Goal: Communication & Community: Answer question/provide support

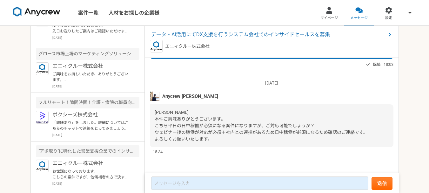
scroll to position [80, 0]
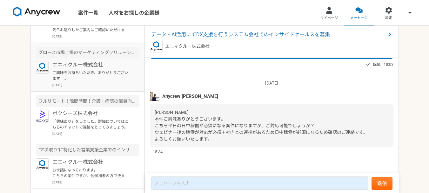
click at [86, 80] on p "ご興味をお持ちいただき、ありがとうございます。 案件の詳細ご説明ができればと思いますので、一度オンラインにてご状況などヒアリングさせていただければと思いますの…" at bounding box center [91, 75] width 78 height 11
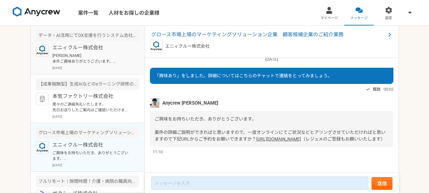
click at [102, 49] on p "エニィクルー株式会社" at bounding box center [91, 48] width 78 height 8
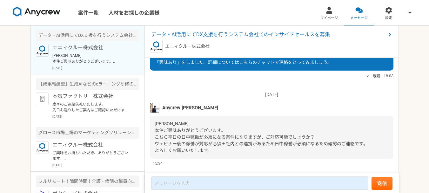
scroll to position [33, 0]
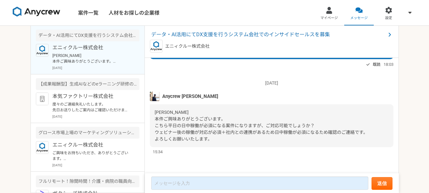
click at [155, 98] on img at bounding box center [155, 96] width 10 height 10
click at [330, 14] on link "マイページ" at bounding box center [329, 12] width 30 height 25
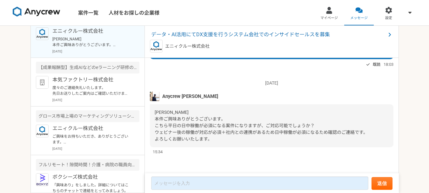
scroll to position [17, 0]
click at [91, 82] on p "本気ファクトリー株式会社" at bounding box center [91, 79] width 78 height 8
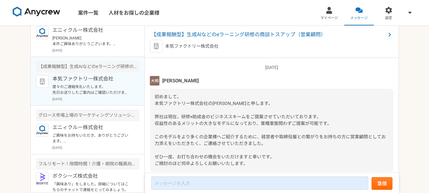
scroll to position [144, 0]
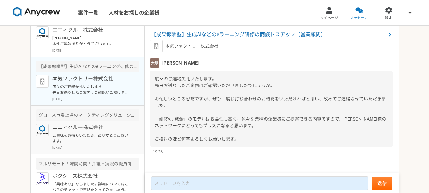
click at [92, 128] on p "エニィクルー株式会社" at bounding box center [91, 127] width 78 height 8
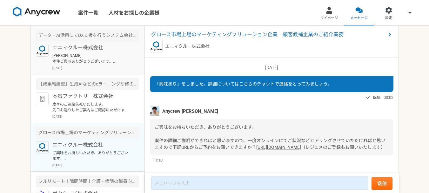
click at [84, 59] on p "[PERSON_NAME] 本件ご興味ありがとうございます。 こちら平日の日中稼働が必須になる案件になりますが、ご対応可能でしょうか？ ウェビナー後の稼働が対…" at bounding box center [91, 58] width 78 height 11
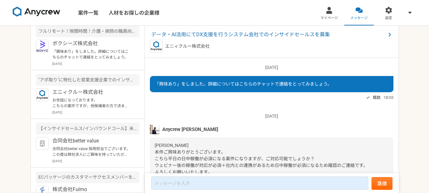
scroll to position [152, 0]
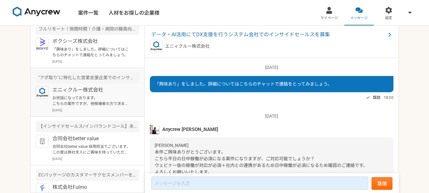
click at [80, 110] on p "[DATE]" at bounding box center [95, 110] width 87 height 5
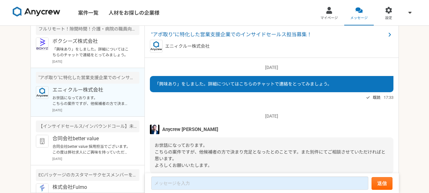
scroll to position [26, 0]
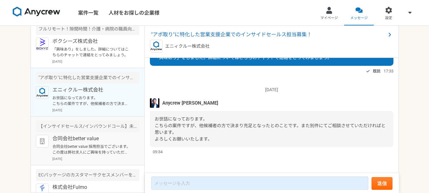
click at [102, 148] on p "合同会社better value 採用担当でございます。 この度は弊社求人にご興味を持っていただきありがとうございます。 プロフィールを拝見し検討させていただ…" at bounding box center [91, 148] width 78 height 11
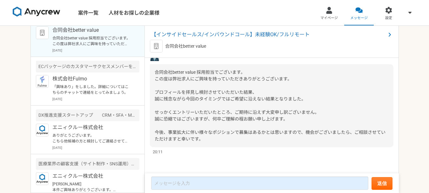
scroll to position [261, 0]
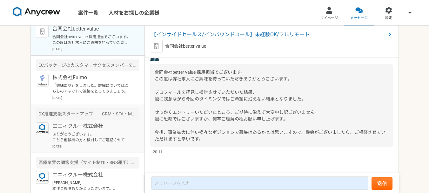
click at [83, 140] on p "ありがとうございます。 こちら他候補の方と検討してご連絡させていただきます。 よろしくお願いいたします。" at bounding box center [91, 136] width 78 height 11
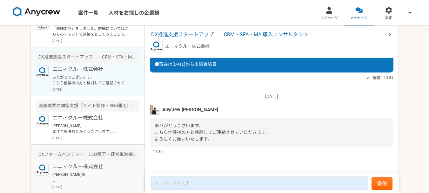
scroll to position [319, 0]
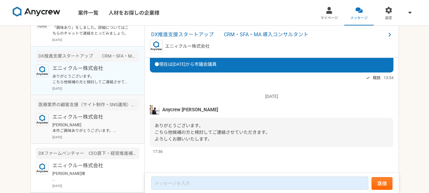
click at [69, 134] on div "エニィクルー株式会社 [PERSON_NAME] 本件ご興味ありがとうございます。 こちら案件ですが、現在ペンディングとなっておりますので、お話が進む際に改め…" at bounding box center [95, 126] width 87 height 26
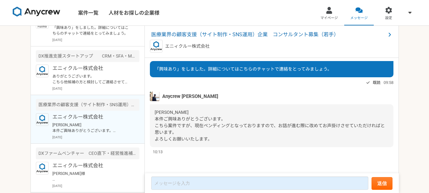
scroll to position [325, 0]
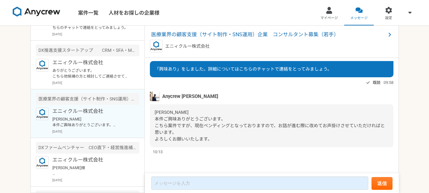
click at [99, 130] on p "[DATE]" at bounding box center [95, 131] width 87 height 5
click at [100, 164] on div "エニィクルー株式会社 [PERSON_NAME]様 遅れて申し訳ありません。簡単ではございますが、下記ご参考して頂けますと幸いです。 通算法人営業25年従事、…" at bounding box center [95, 169] width 87 height 26
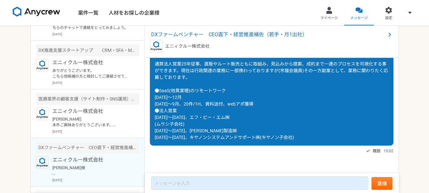
scroll to position [367, 0]
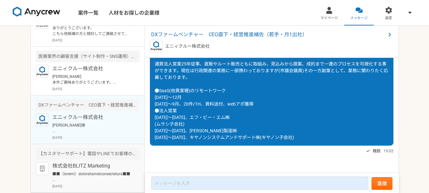
click at [68, 170] on div "株式会社BLITZ Marketing [DATE]" at bounding box center [95, 175] width 87 height 26
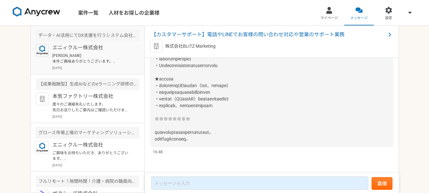
click at [97, 58] on p "[PERSON_NAME] 本件ご興味ありがとうございます。 こちら平日の日中稼働が必須になる案件になりますが、ご対応可能でしょうか？ ウェビナー後の稼働が対…" at bounding box center [91, 58] width 78 height 11
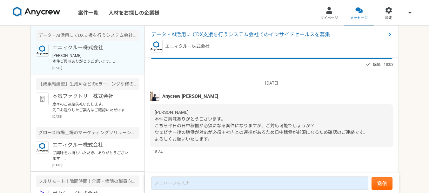
scroll to position [33, 0]
click at [249, 33] on span "データ・AI活用にてDX支援を行うシステム会社でのインサイドセールスを募集" at bounding box center [268, 35] width 235 height 8
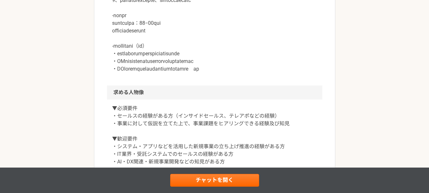
scroll to position [360, 0]
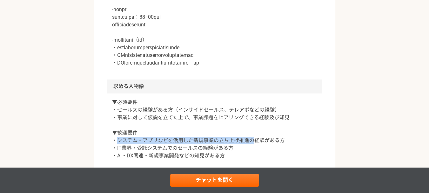
drag, startPoint x: 119, startPoint y: 145, endPoint x: 256, endPoint y: 148, distance: 137.1
click at [256, 148] on p "▼必須要件 ・セールスの経験がある方（インサイドセールス、テレアポなどの経験） ・事業に対して仮説を立てた上で、事業課題をヒアリングできる経験及び知見 ▼歓迎…" at bounding box center [214, 128] width 205 height 61
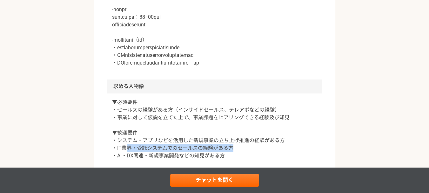
drag, startPoint x: 241, startPoint y: 158, endPoint x: 129, endPoint y: 155, distance: 112.7
click at [129, 155] on p "▼必須要件 ・セールスの経験がある方（インサイドセールス、テレアポなどの経験） ・事業に対して仮説を立てた上で、事業課題をヒアリングできる経験及び知見 ▼歓迎…" at bounding box center [214, 128] width 205 height 61
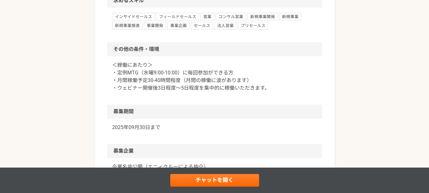
scroll to position [543, 0]
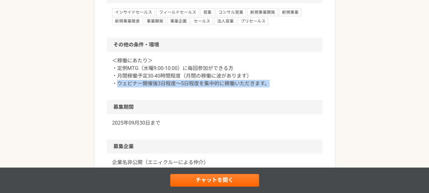
drag, startPoint x: 118, startPoint y: 92, endPoint x: 272, endPoint y: 96, distance: 153.9
click at [271, 95] on div "＜稼働にあたり＞ ・定例MTG（水曜9:00-10:00）に毎回参加ができる方 ・月間稼働予定30-40時間程度（月間の稼働に波があります） ・ウェビナー開催…" at bounding box center [214, 76] width 215 height 48
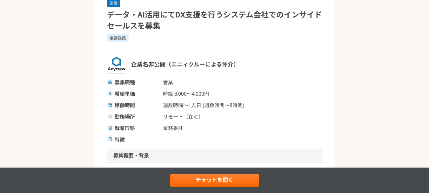
scroll to position [0, 0]
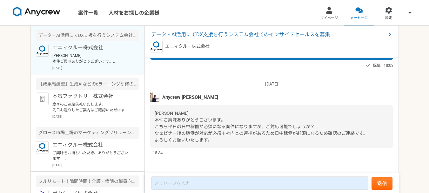
scroll to position [33, 0]
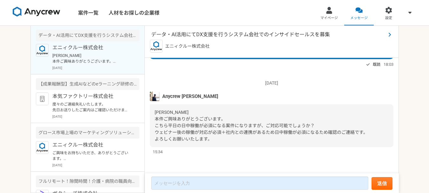
click at [186, 35] on span "データ・AI活用にてDX支援を行うシステム会社でのインサイドセールスを募集" at bounding box center [268, 35] width 235 height 8
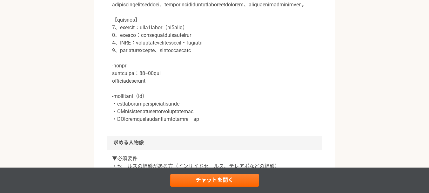
scroll to position [310, 0]
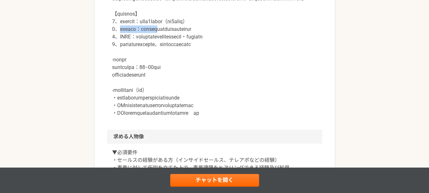
drag, startPoint x: 123, startPoint y: 35, endPoint x: 188, endPoint y: 39, distance: 65.2
click at [188, 39] on p at bounding box center [214, 51] width 205 height 129
drag, startPoint x: 178, startPoint y: 105, endPoint x: 256, endPoint y: 103, distance: 78.1
click at [256, 103] on p at bounding box center [214, 51] width 205 height 129
click at [272, 115] on p at bounding box center [214, 51] width 205 height 129
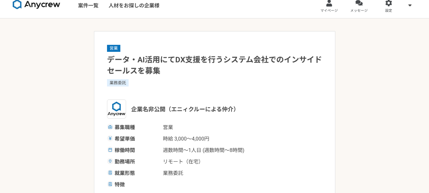
scroll to position [0, 0]
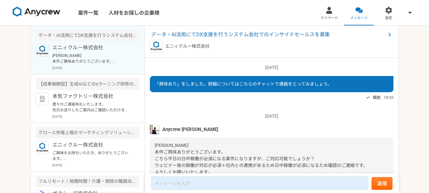
scroll to position [33, 0]
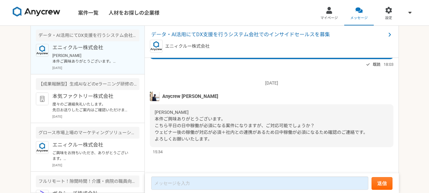
click at [153, 95] on img at bounding box center [155, 96] width 10 height 10
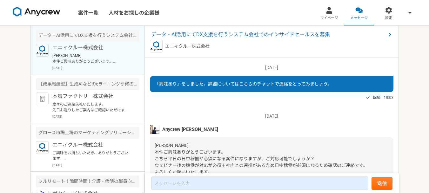
click at [186, 129] on span "Anycrew [PERSON_NAME]" at bounding box center [190, 129] width 56 height 7
click at [155, 130] on img at bounding box center [155, 129] width 10 height 10
click at [165, 132] on span "Anycrew [PERSON_NAME]" at bounding box center [190, 129] width 56 height 7
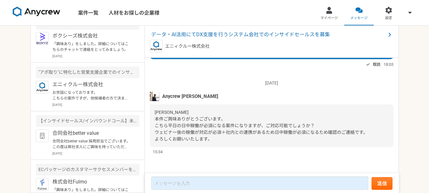
scroll to position [159, 0]
click at [91, 99] on p "お世話になっております。 こちらの案件ですが、他候補者の方で決まり充足となったとのことです。また別件にてご相談させていただければと思います。 よろしくお願いい…" at bounding box center [91, 93] width 78 height 11
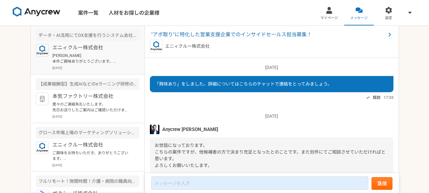
click at [100, 58] on p "[PERSON_NAME] 本件ご興味ありがとうございます。 こちら平日の日中稼働が必須になる案件になりますが、ご対応可能でしょうか？ ウェビナー後の稼働が対…" at bounding box center [91, 58] width 78 height 11
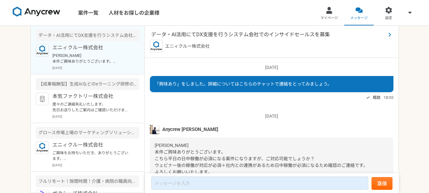
click at [248, 35] on span "データ・AI活用にてDX支援を行うシステム会社でのインサイドセールスを募集" at bounding box center [268, 35] width 235 height 8
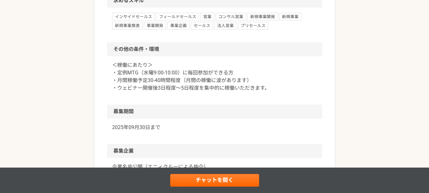
scroll to position [548, 0]
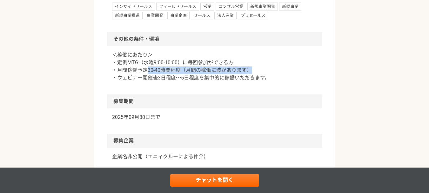
drag, startPoint x: 147, startPoint y: 78, endPoint x: 254, endPoint y: 81, distance: 107.0
click at [254, 81] on p "＜稼働にあたり＞ ・定例MTG（水曜9:00-10:00）に毎回参加ができる方 ・月間稼働予定30-40時間程度（月間の稼働に波があります） ・ウェビナー開催…" at bounding box center [214, 66] width 205 height 30
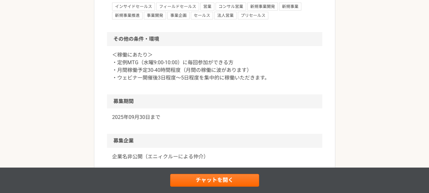
click at [253, 89] on div "＜稼働にあたり＞ ・定例MTG（水曜9:00-10:00）に毎回参加ができる方 ・月間稼働予定30-40時間程度（月間の稼働に波があります） ・ウェビナー開催…" at bounding box center [214, 70] width 215 height 48
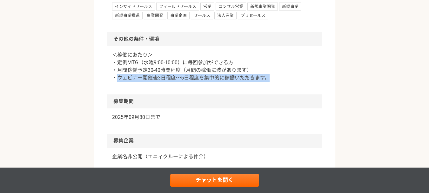
drag, startPoint x: 118, startPoint y: 84, endPoint x: 268, endPoint y: 89, distance: 149.9
click at [268, 82] on p "＜稼働にあたり＞ ・定例MTG（水曜9:00-10:00）に毎回参加ができる方 ・月間稼働予定30-40時間程度（月間の稼働に波があります） ・ウェビナー開催…" at bounding box center [214, 66] width 205 height 30
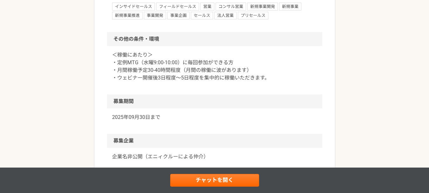
click at [229, 118] on div "2025年09月30日まで" at bounding box center [214, 120] width 215 height 25
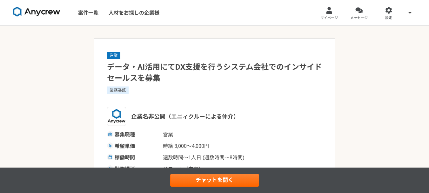
scroll to position [529, 0]
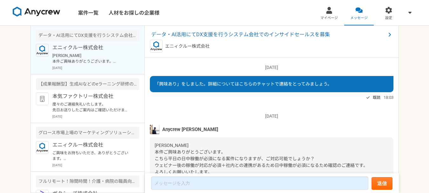
scroll to position [33, 0]
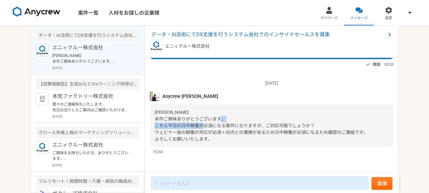
drag, startPoint x: 178, startPoint y: 126, endPoint x: 232, endPoint y: 129, distance: 54.7
click at [232, 129] on div "[PERSON_NAME] 本件ご興味ありがとうございます。 こちら平日の日中稼働が必須になる案件になりますが、ご対応可能でしょうか？ ウェビナー後の稼働が対…" at bounding box center [271, 125] width 243 height 43
click at [192, 143] on div "[PERSON_NAME] 本件ご興味ありがとうございます。 こちら平日の日中稼働が必須になる案件になりますが、ご対応可能でしょうか？ ウェビナー後の稼働が対…" at bounding box center [271, 125] width 243 height 43
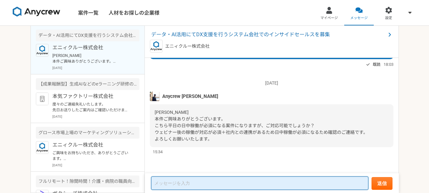
click at [180, 183] on textarea at bounding box center [259, 182] width 217 height 13
type textarea "h"
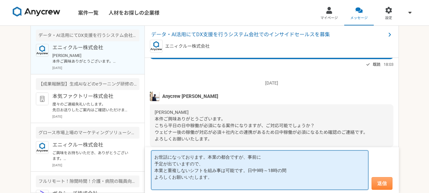
type textarea "お世話になっております。本業の都合ですが、事前に 予定が出ていますので、 本業と重複しないシフトを組み事は可能です。日中9時～18時の間 よろしくお願いいたし…"
click at [373, 187] on button "送信" at bounding box center [381, 183] width 21 height 13
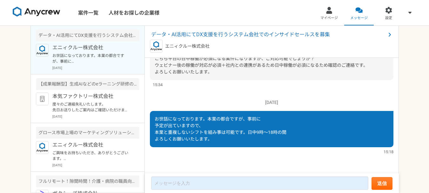
click at [233, 135] on span "お世話になっております。本業の都合ですが、事前に 予定が出ていますので、 本業と重複しないシフトを組み事は可能です。日中9時～18時の間 よろしくお願いいたし…" at bounding box center [221, 128] width 132 height 25
click at [228, 133] on span "お世話になっております。本業の都合ですが、事前に 予定が出ていますので、 本業と重複しないシフトを組み事は可能です。日中9時～18時の間 よろしくお願いいたし…" at bounding box center [221, 128] width 132 height 25
click at [357, 10] on div at bounding box center [358, 10] width 7 height 7
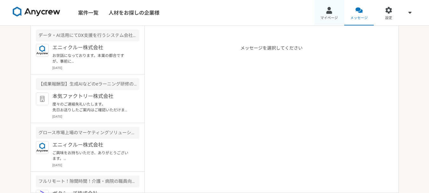
click at [329, 15] on link "マイページ" at bounding box center [329, 12] width 30 height 25
